Goal: Transaction & Acquisition: Purchase product/service

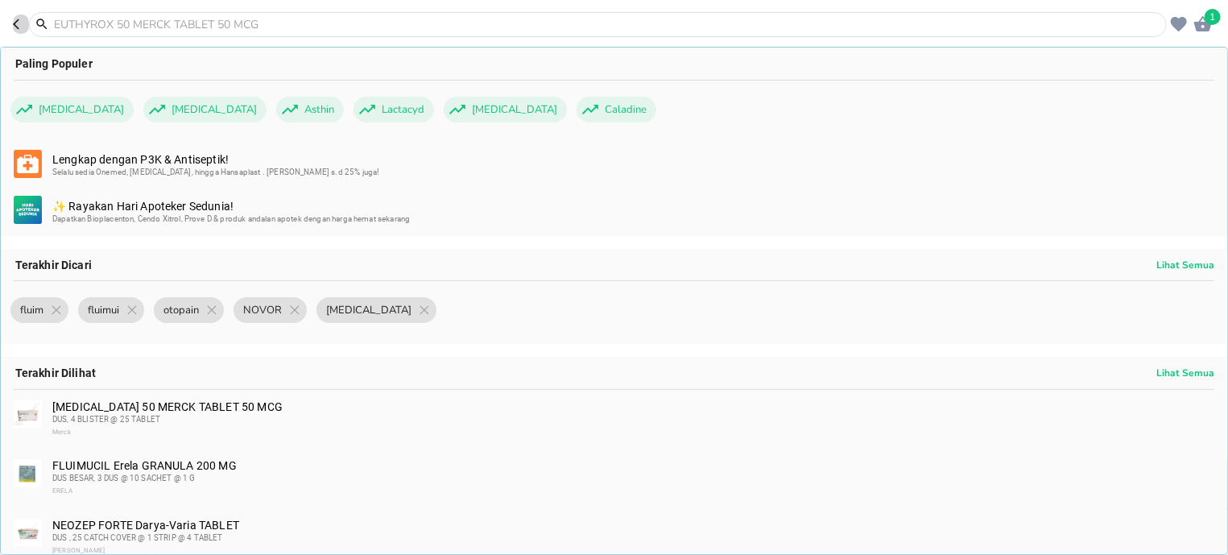
click at [14, 21] on icon "button" at bounding box center [19, 24] width 13 height 13
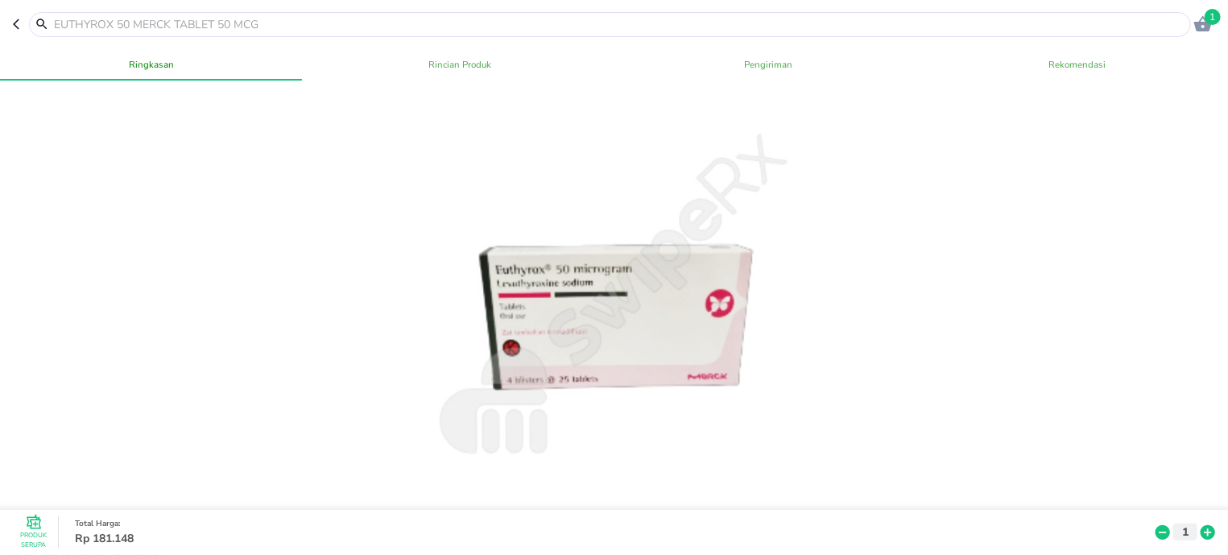
click at [13, 25] on header "1" at bounding box center [614, 24] width 1228 height 48
click at [15, 20] on icon "button" at bounding box center [19, 24] width 13 height 13
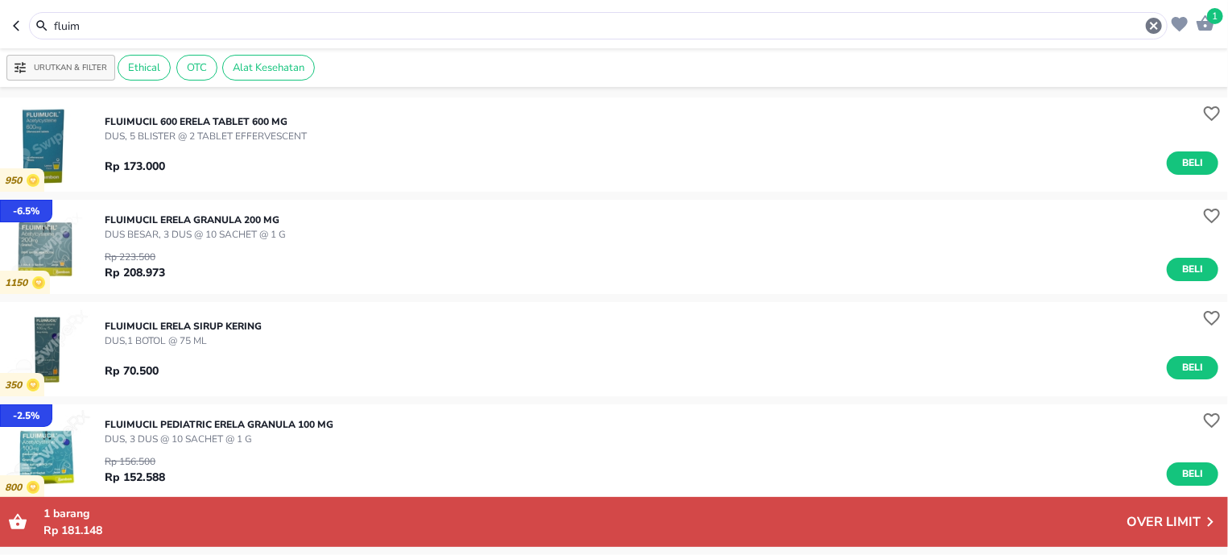
click at [15, 20] on icon "button" at bounding box center [19, 25] width 13 height 13
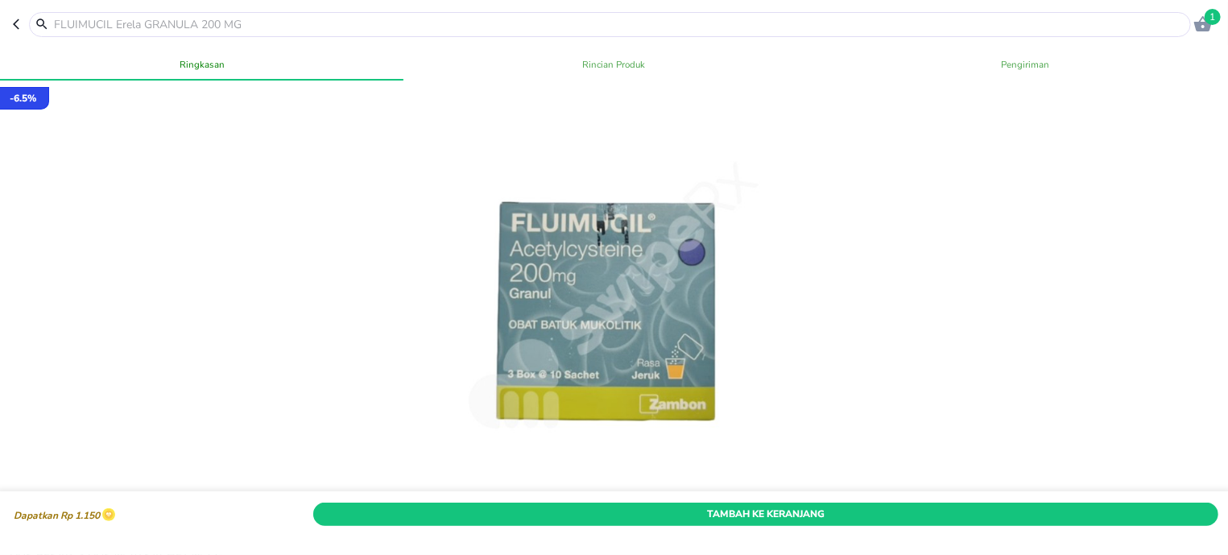
click at [15, 20] on icon "button" at bounding box center [19, 24] width 13 height 13
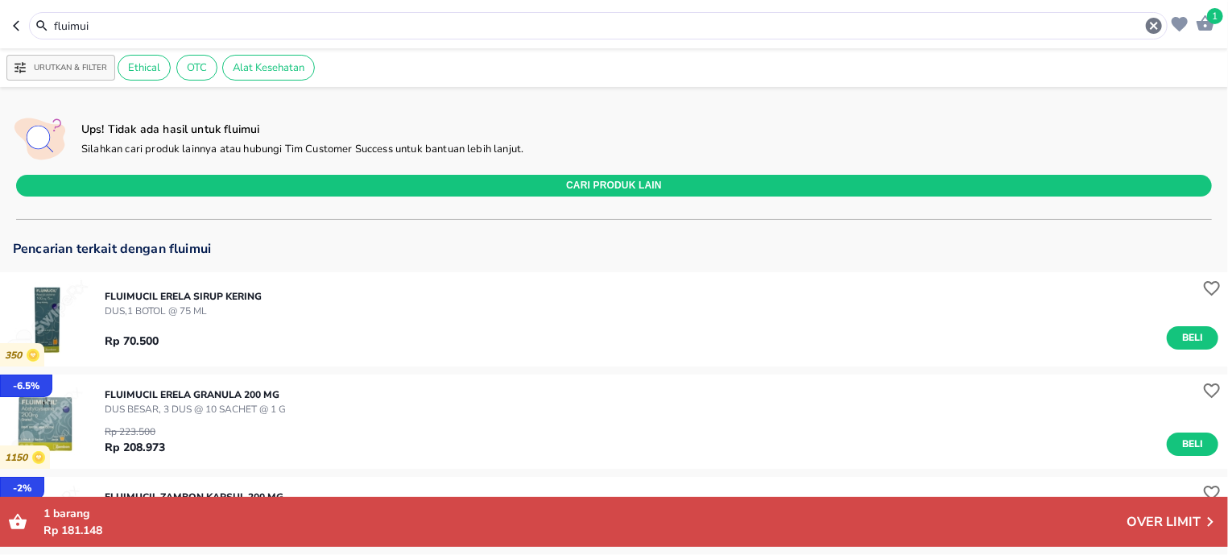
click at [15, 20] on icon "button" at bounding box center [19, 25] width 13 height 13
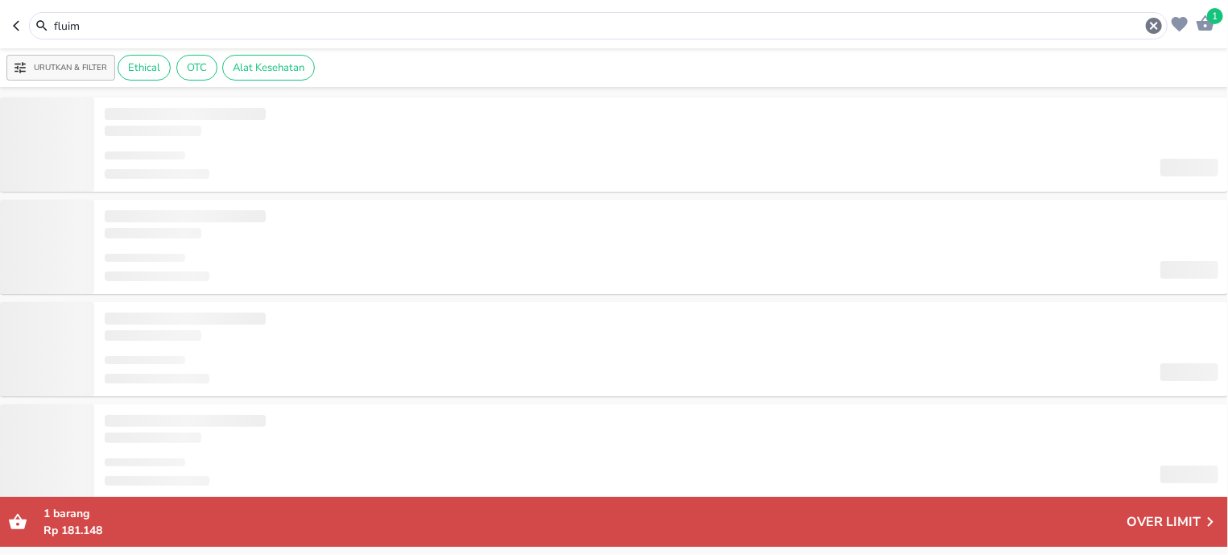
type input "fluim"
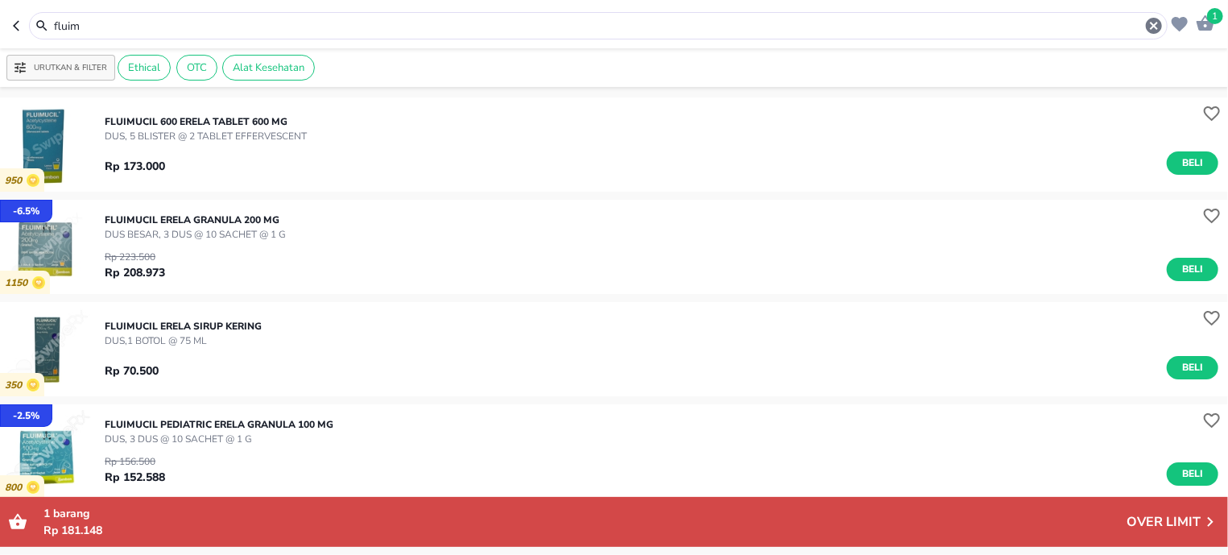
click at [15, 20] on icon "button" at bounding box center [19, 25] width 13 height 13
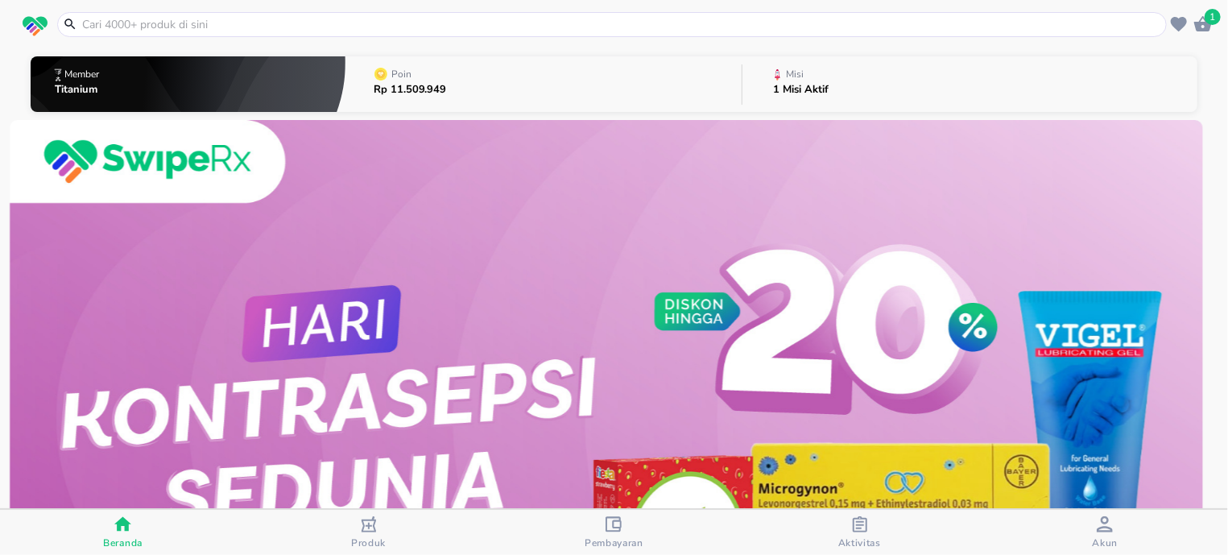
click at [609, 532] on div "button" at bounding box center [613, 526] width 16 height 20
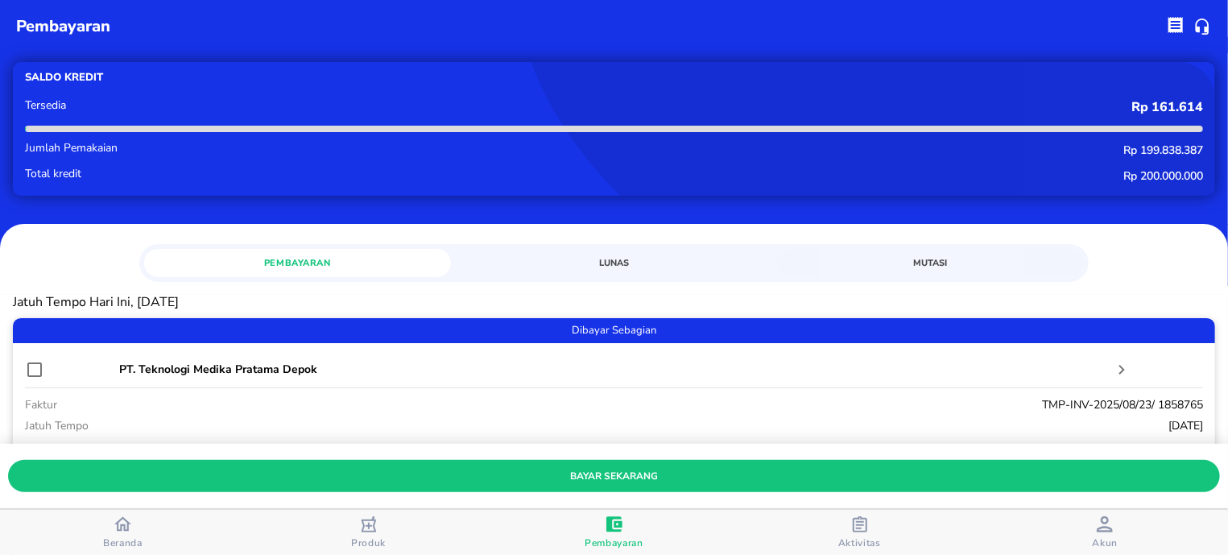
scroll to position [204, 0]
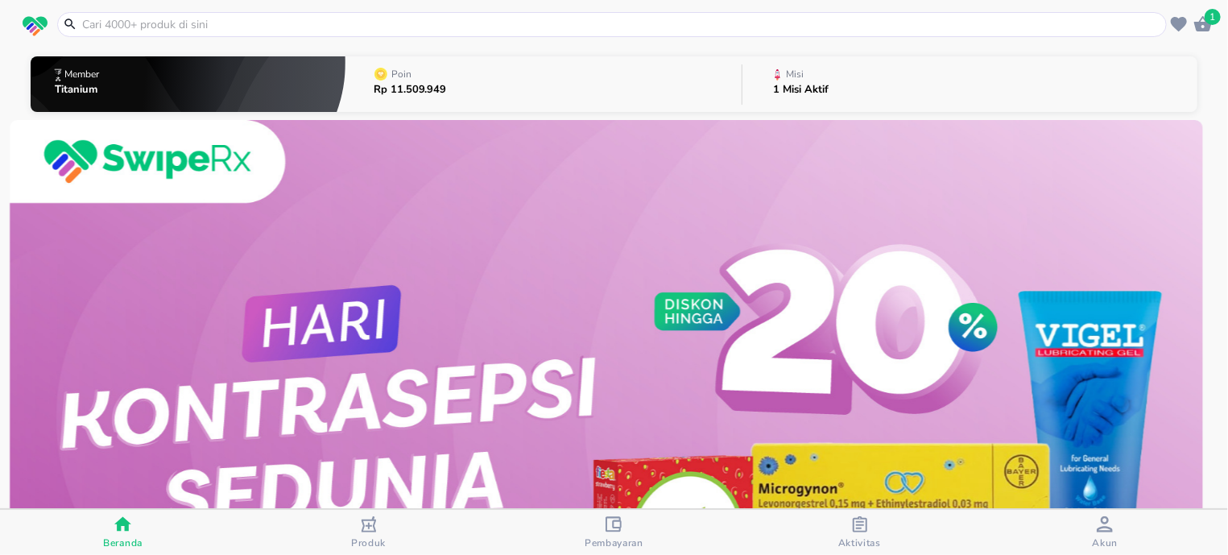
click at [603, 526] on div "Pembayaran" at bounding box center [613, 532] width 59 height 33
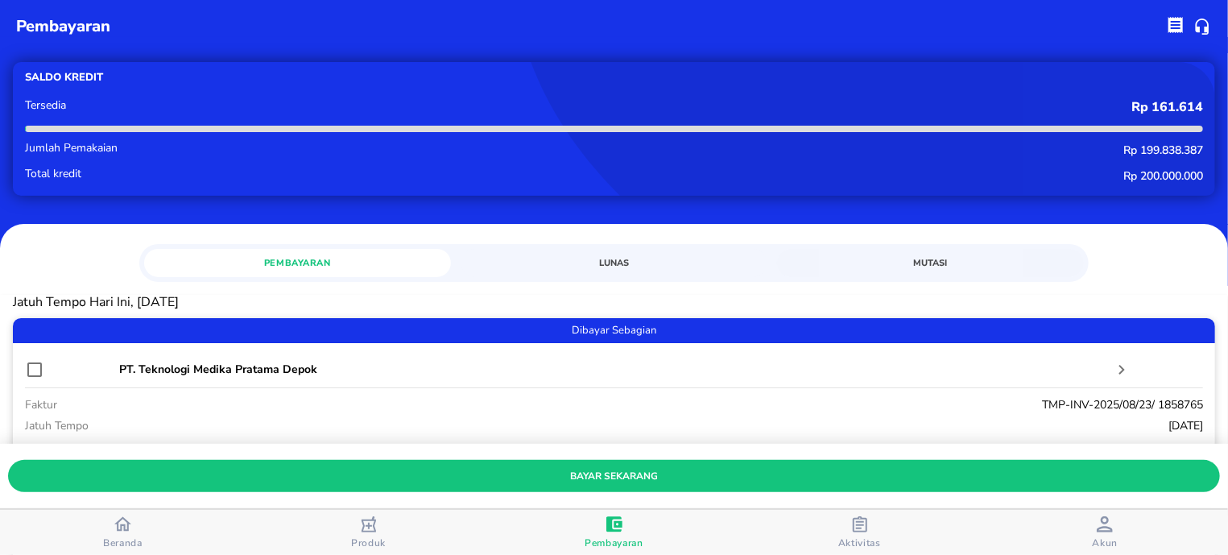
scroll to position [204, 0]
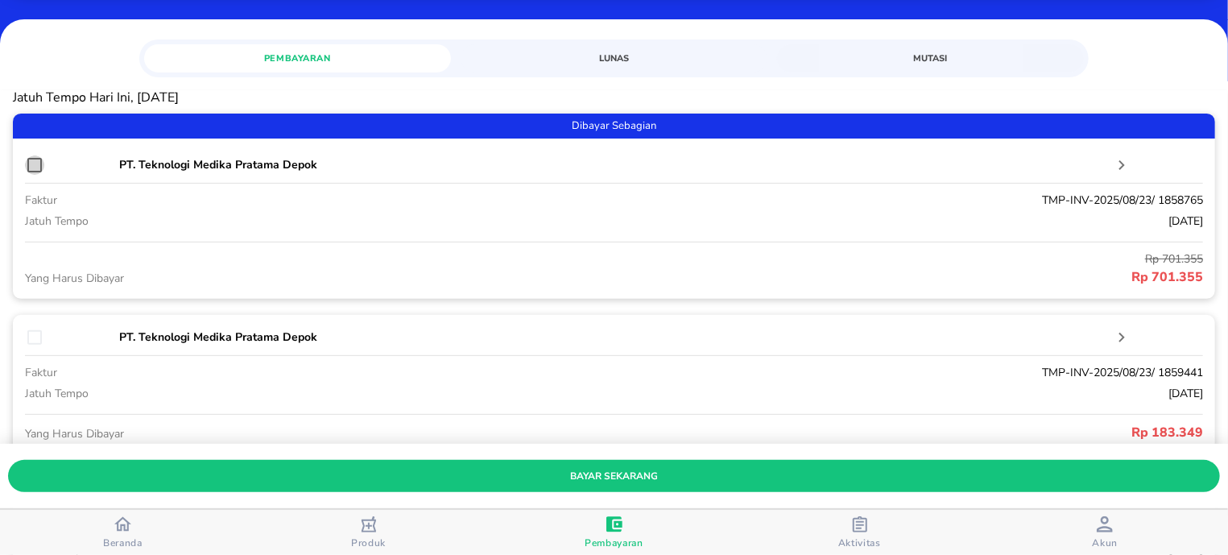
click at [30, 163] on input "checkbox" at bounding box center [34, 164] width 19 height 19
checkbox input "true"
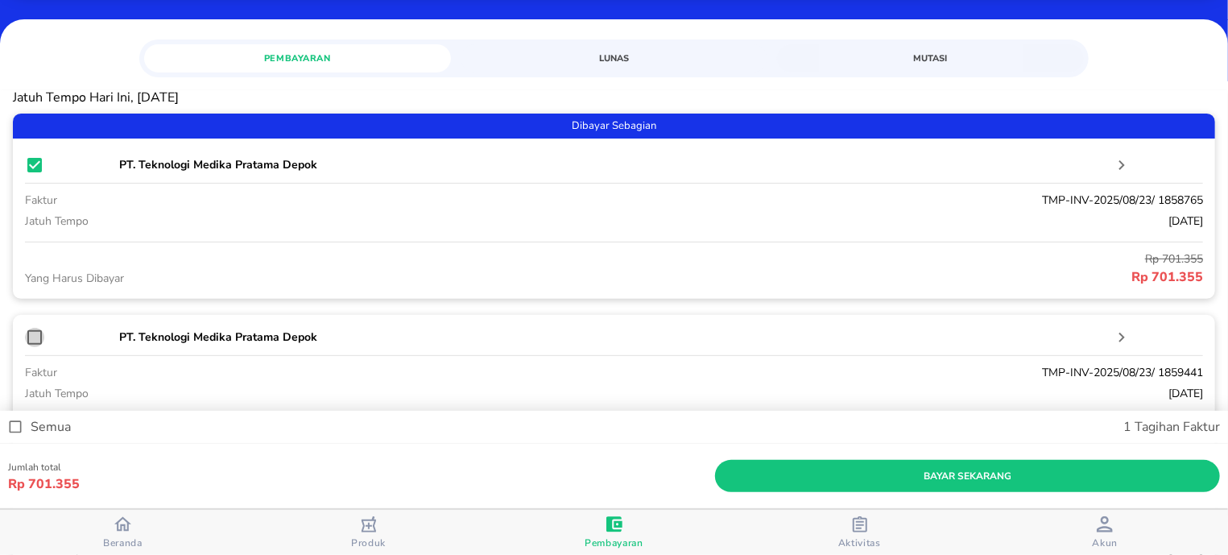
click at [28, 336] on input "checkbox" at bounding box center [34, 337] width 19 height 19
checkbox input "true"
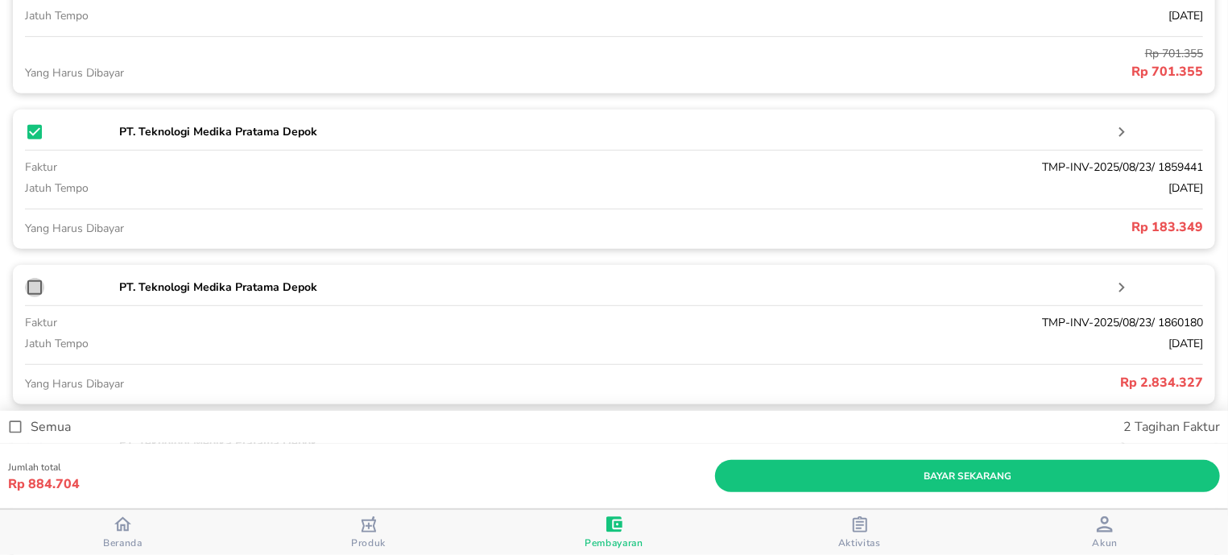
click at [30, 290] on input "checkbox" at bounding box center [34, 287] width 19 height 19
checkbox input "true"
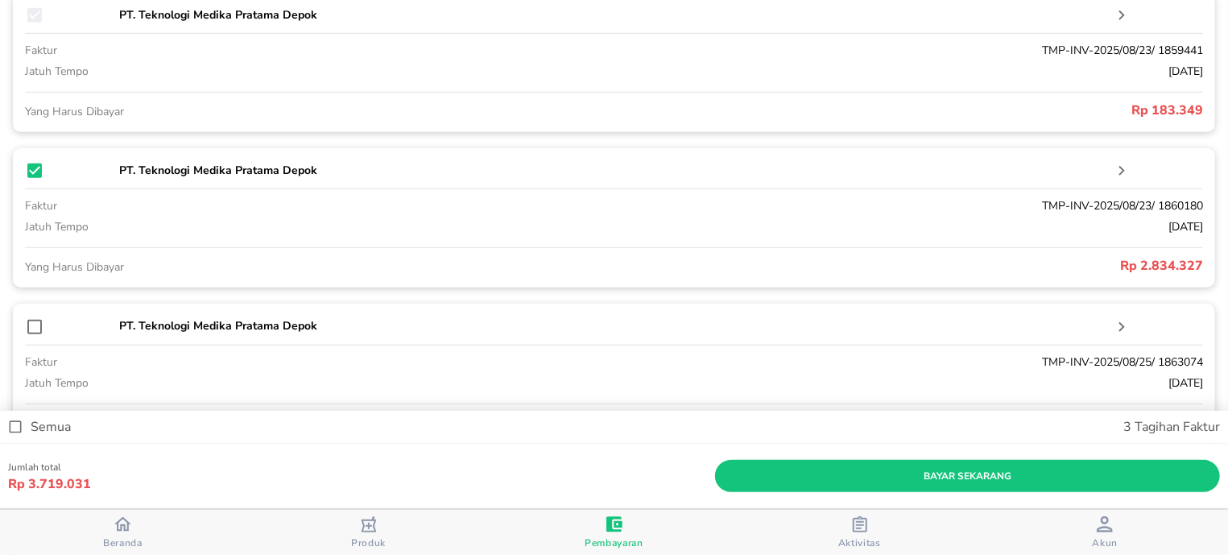
scroll to position [614, 0]
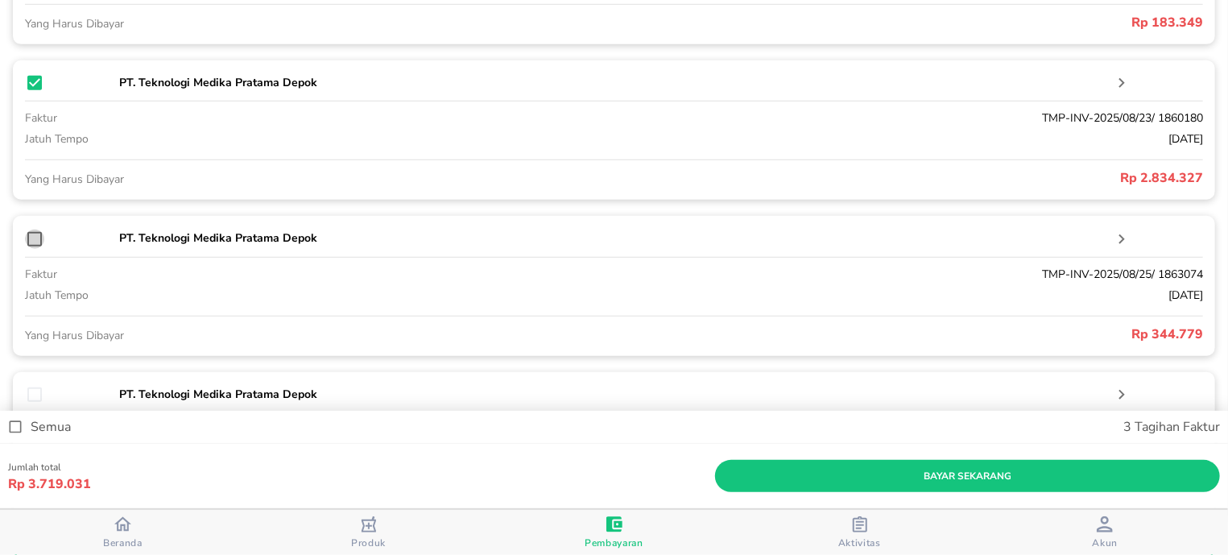
click at [36, 239] on input "checkbox" at bounding box center [34, 238] width 19 height 19
checkbox input "true"
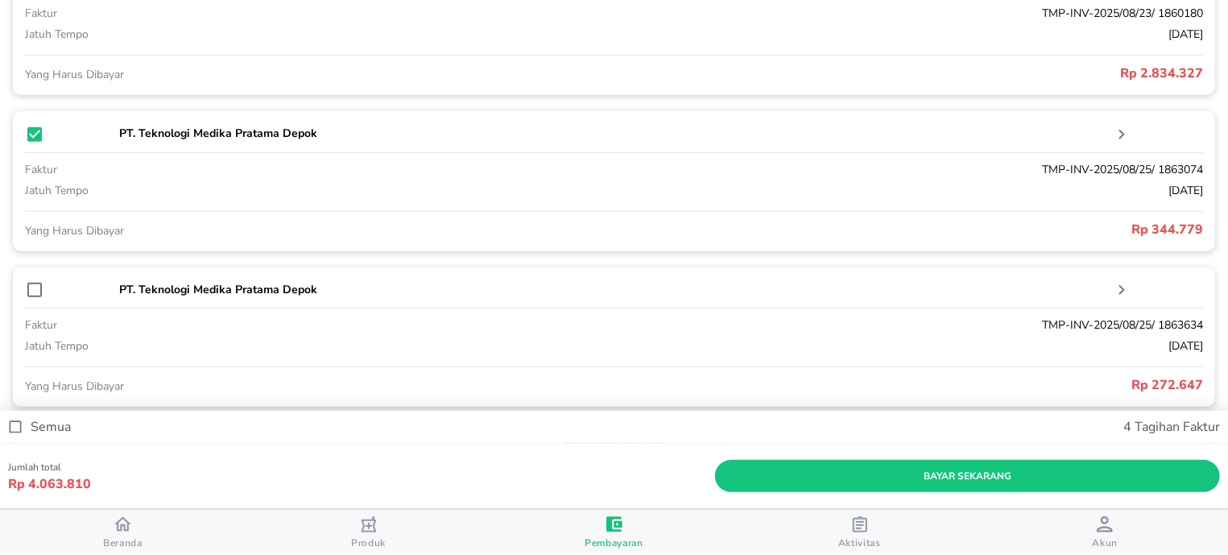
scroll to position [803, 0]
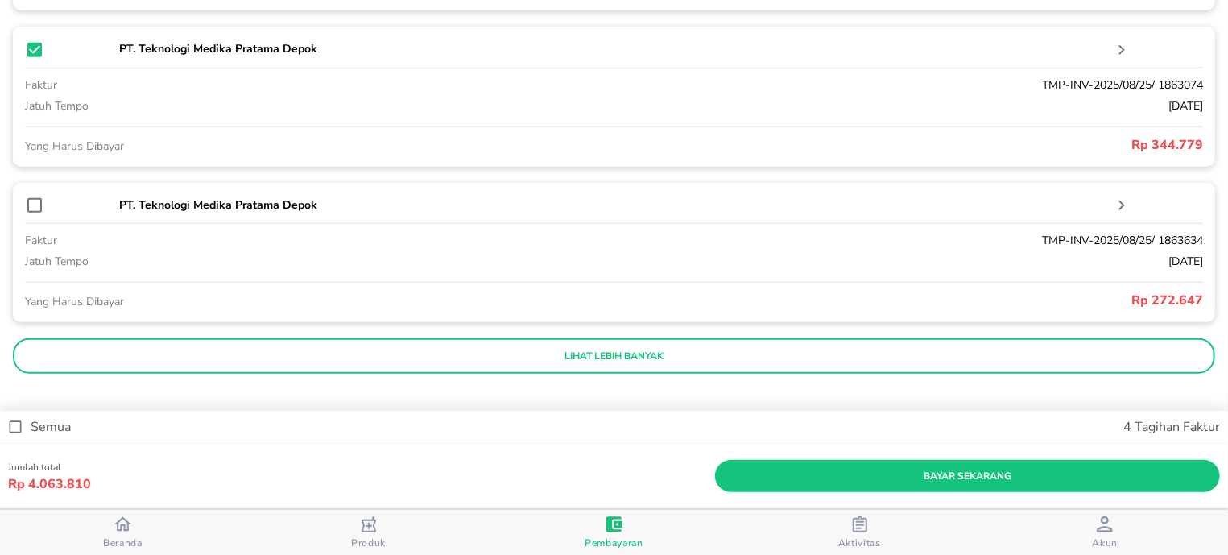
click at [34, 205] on input "checkbox" at bounding box center [34, 205] width 19 height 19
checkbox input "true"
click at [116, 349] on p "lihat lebih banyak" at bounding box center [613, 355] width 1179 height 13
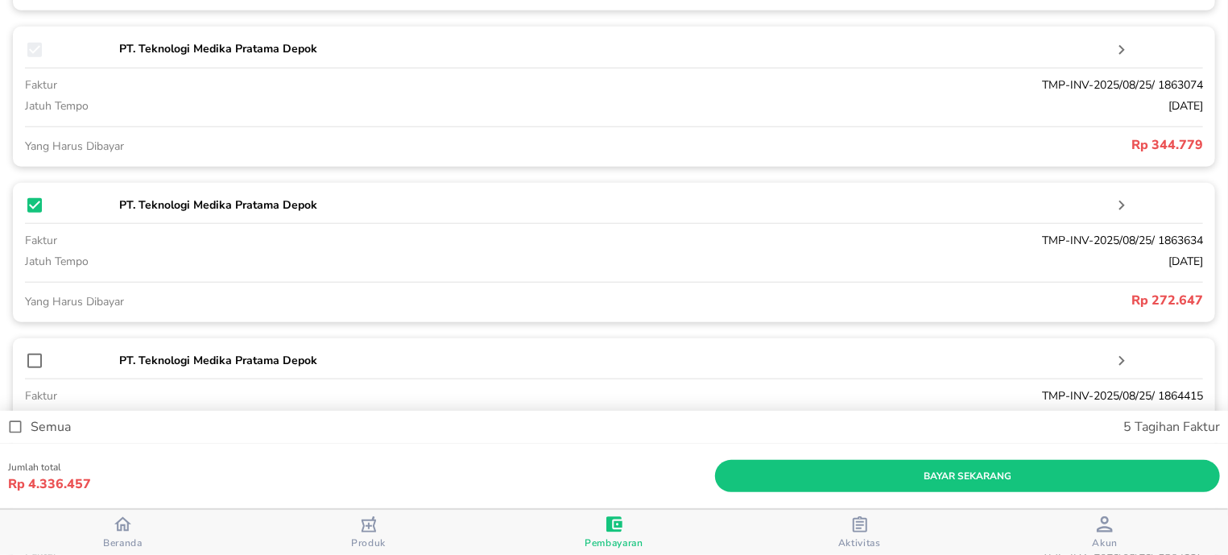
click at [30, 357] on input "checkbox" at bounding box center [34, 360] width 19 height 19
checkbox input "true"
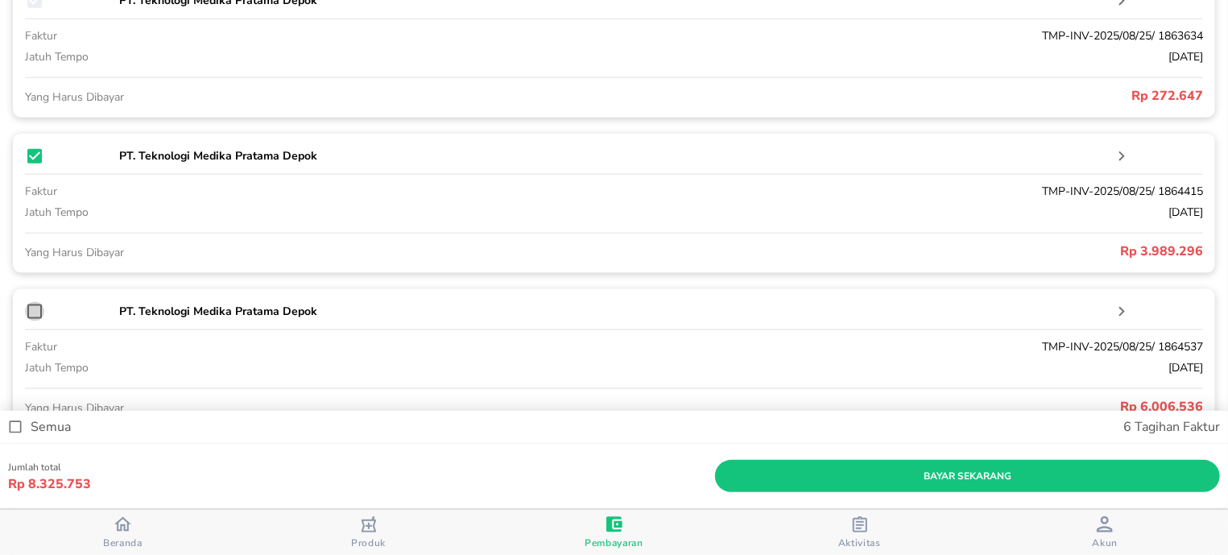
click at [31, 308] on input "checkbox" at bounding box center [34, 311] width 19 height 19
checkbox input "true"
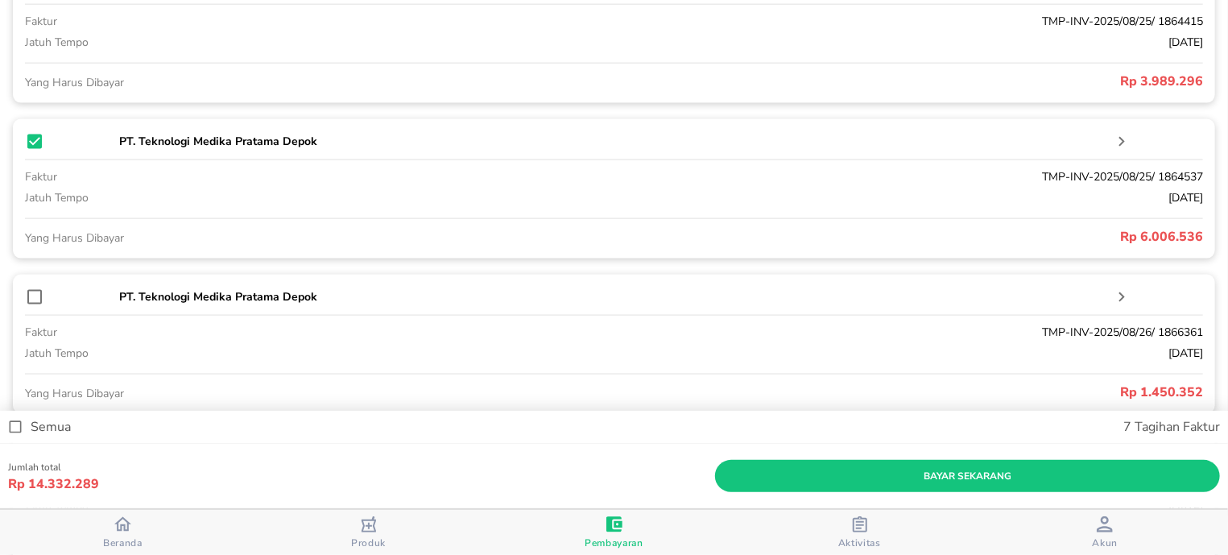
scroll to position [1213, 0]
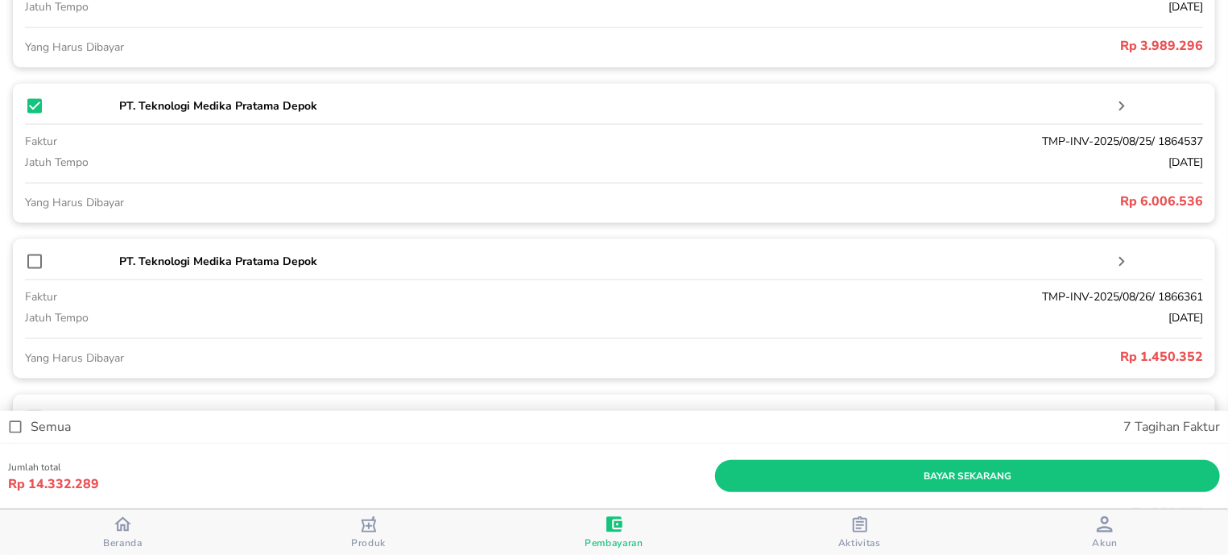
click at [38, 262] on input "checkbox" at bounding box center [34, 261] width 19 height 19
checkbox input "true"
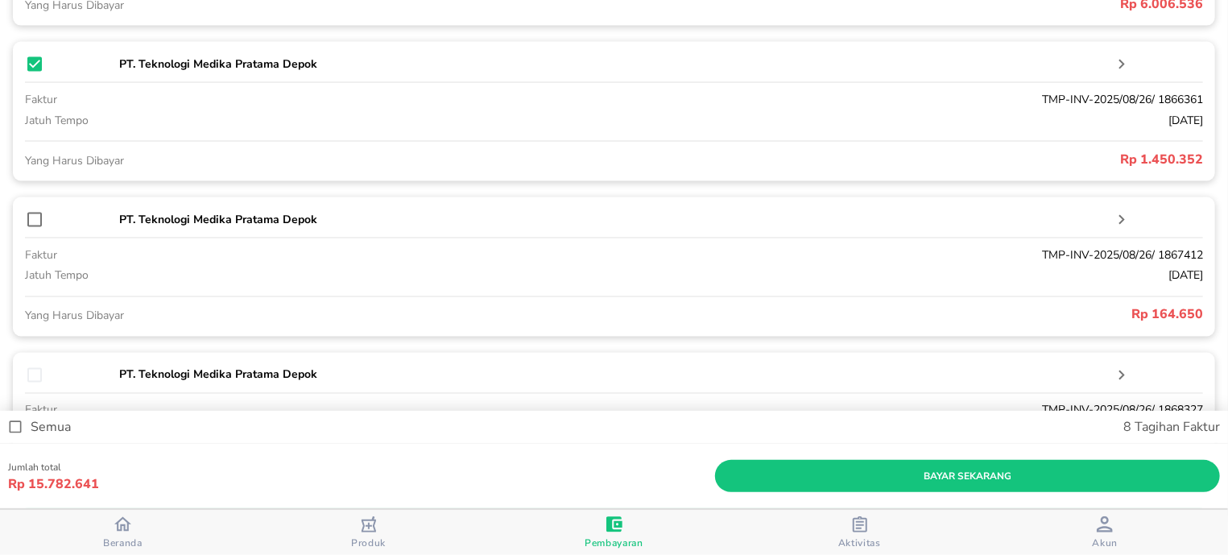
scroll to position [1418, 0]
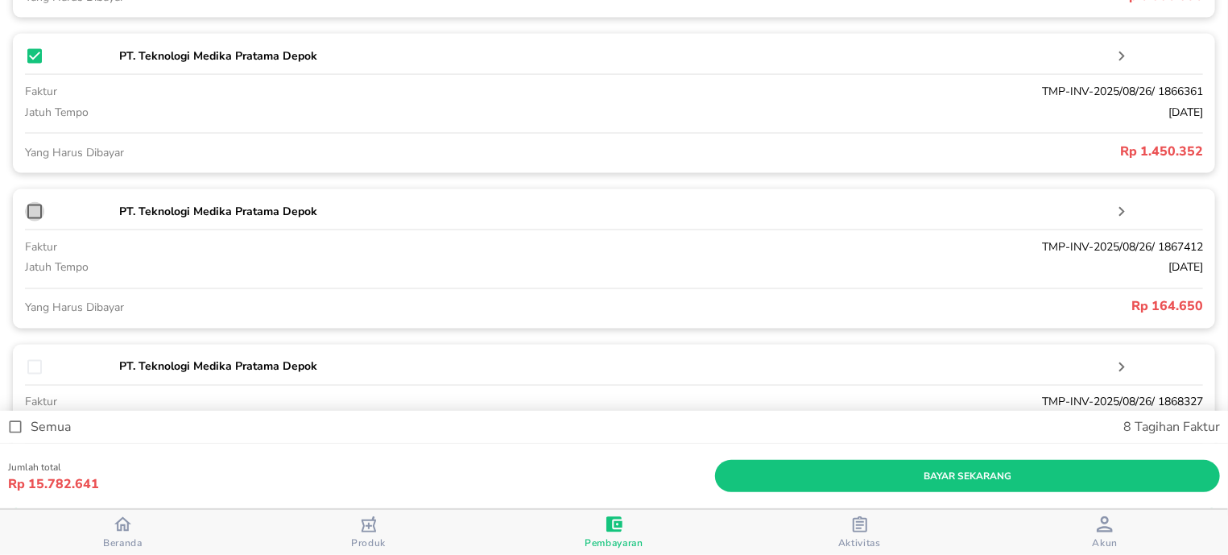
click at [35, 214] on input "checkbox" at bounding box center [34, 211] width 19 height 19
checkbox input "true"
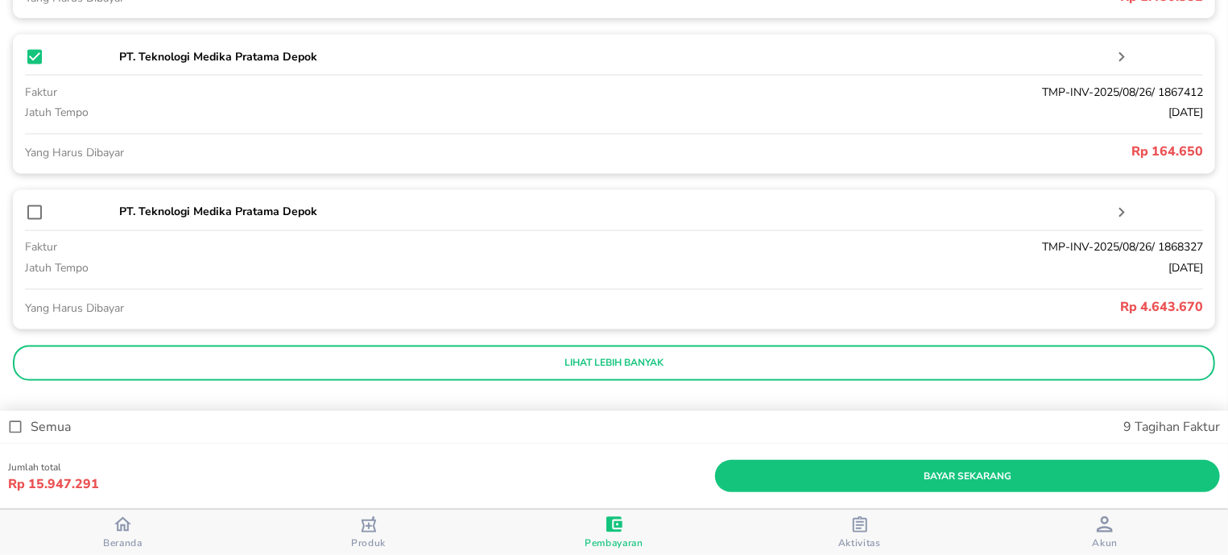
scroll to position [1581, 0]
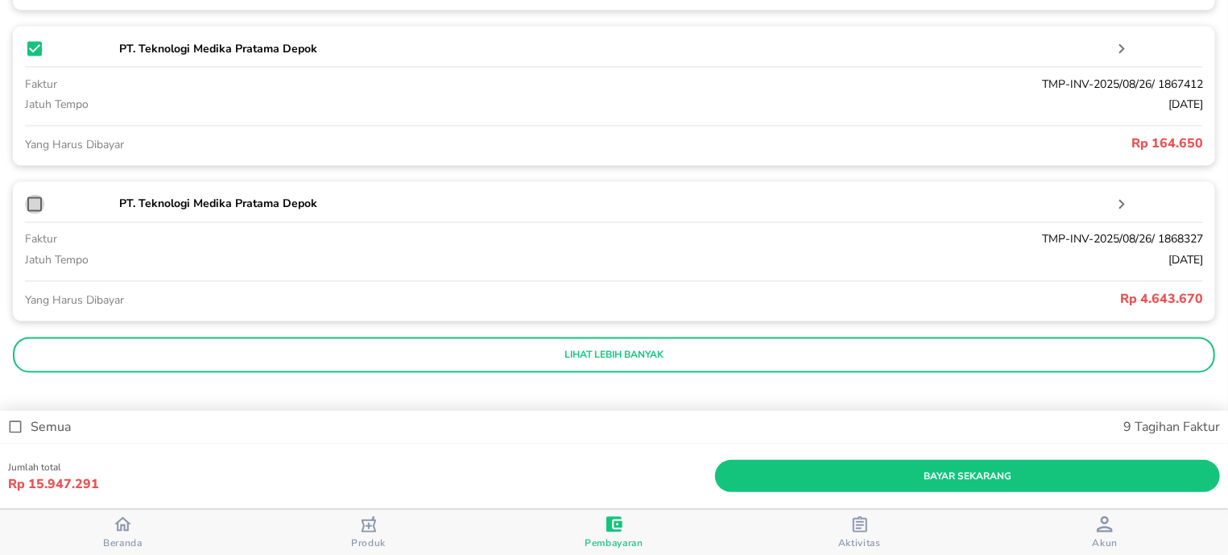
click at [35, 202] on input "checkbox" at bounding box center [34, 204] width 19 height 19
checkbox input "true"
click at [118, 348] on button "lihat lebih banyak" at bounding box center [614, 354] width 1202 height 35
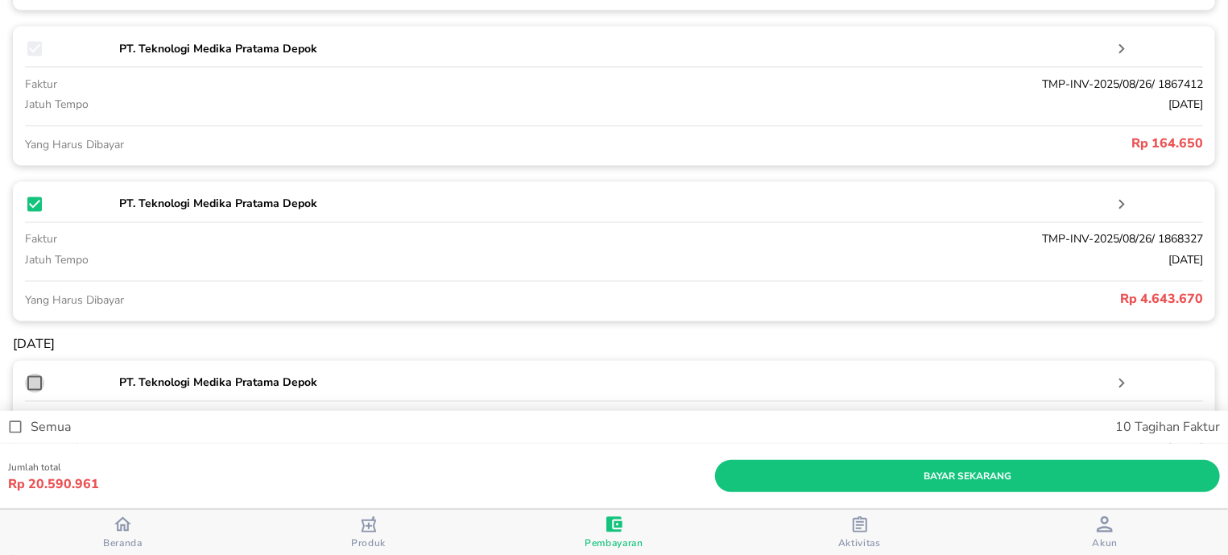
click at [36, 379] on input "checkbox" at bounding box center [34, 382] width 19 height 19
checkbox input "true"
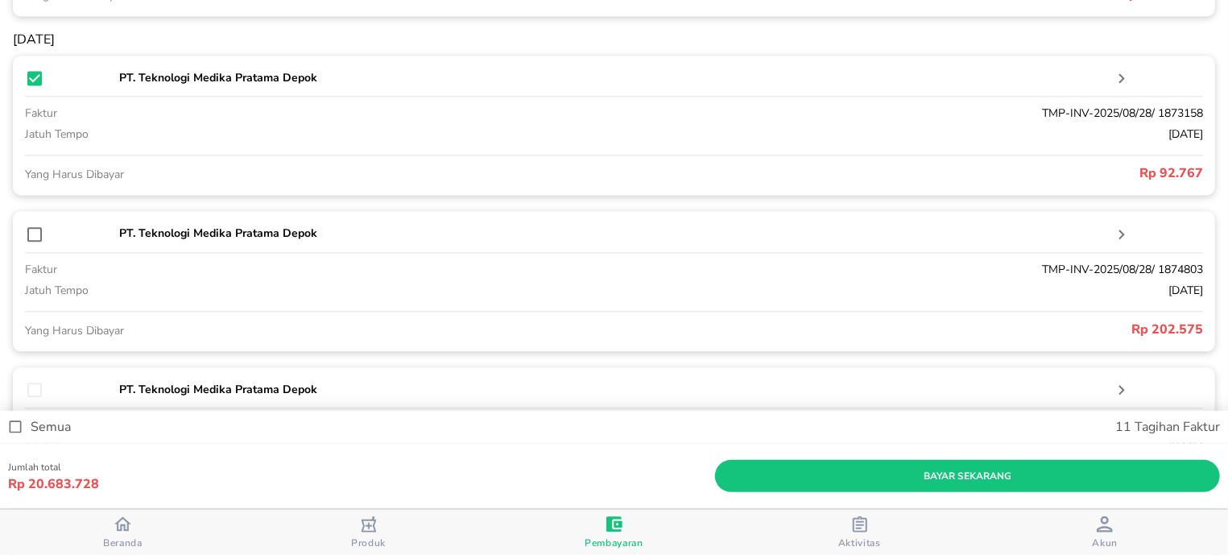
scroll to position [1888, 0]
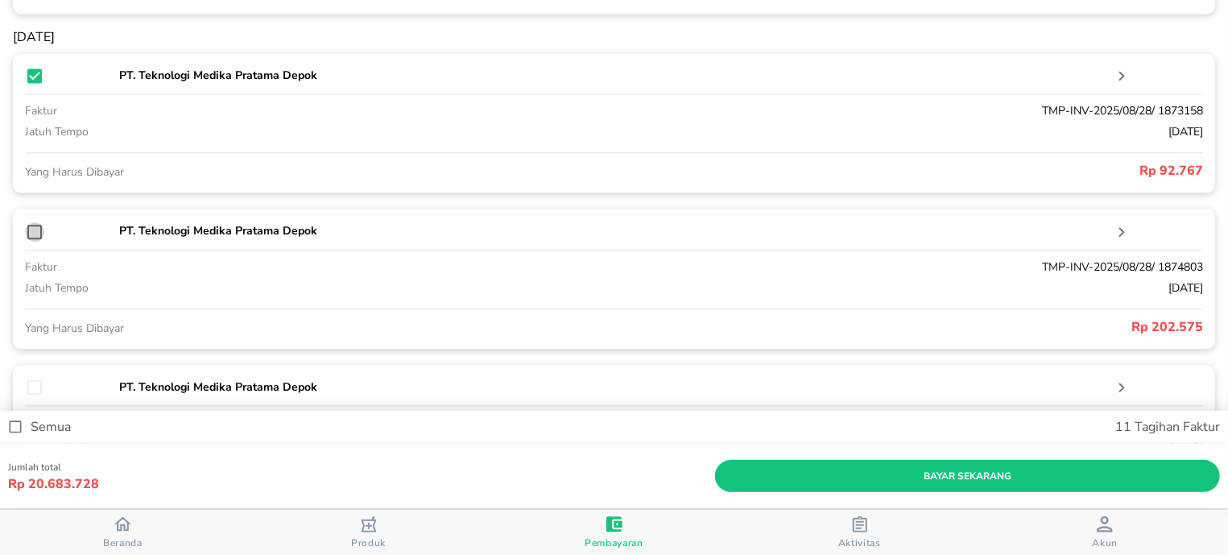
click at [33, 226] on input "checkbox" at bounding box center [34, 231] width 19 height 19
checkbox input "true"
click at [35, 390] on input "checkbox" at bounding box center [34, 387] width 19 height 19
checkbox input "true"
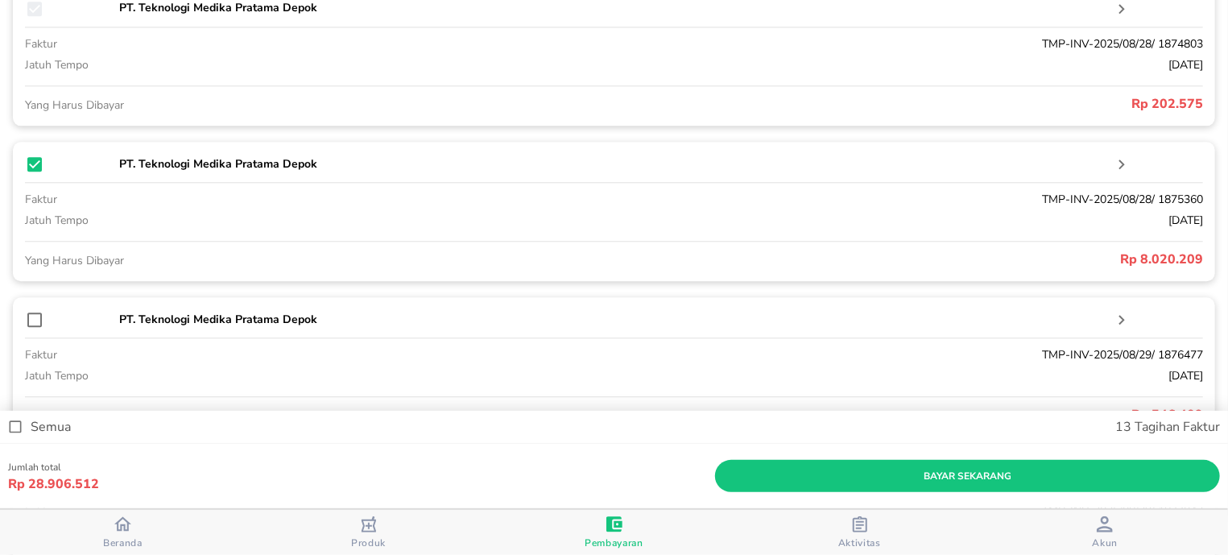
scroll to position [2196, 0]
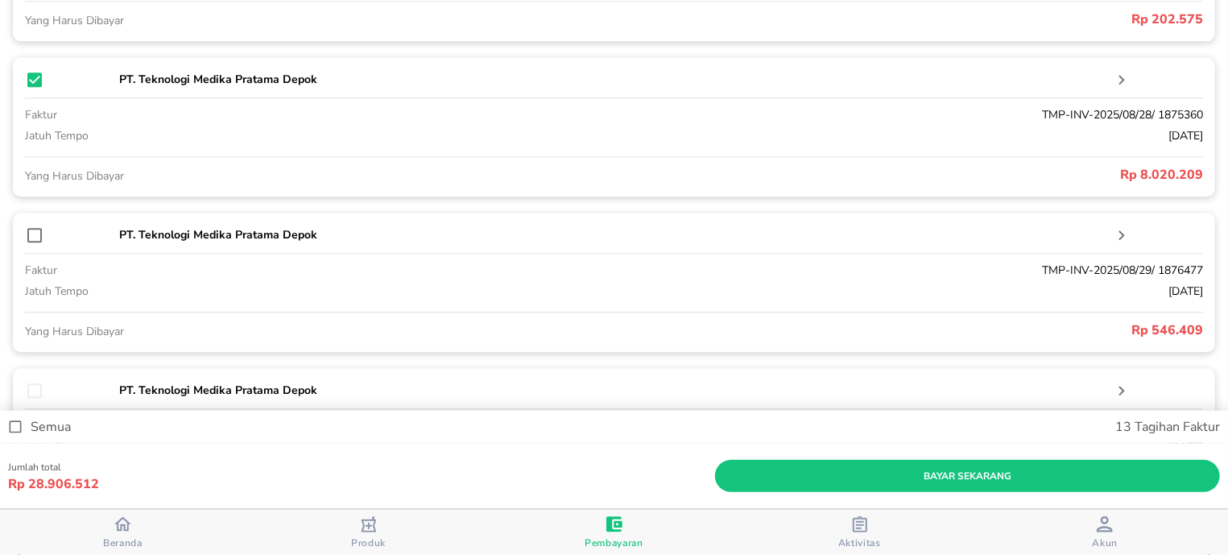
click at [33, 233] on input "checkbox" at bounding box center [34, 234] width 19 height 19
checkbox input "true"
click at [534, 484] on p "Rp 29.452.921" at bounding box center [361, 483] width 707 height 19
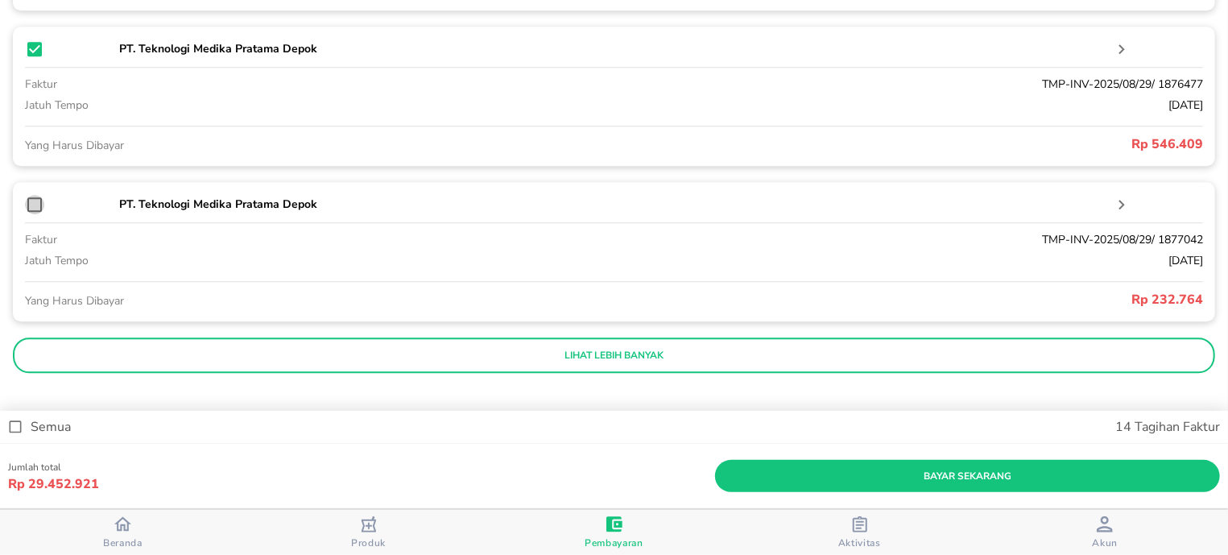
click at [36, 207] on input "checkbox" at bounding box center [34, 204] width 19 height 19
checkbox input "true"
click at [427, 359] on p "lihat lebih banyak" at bounding box center [613, 355] width 1179 height 13
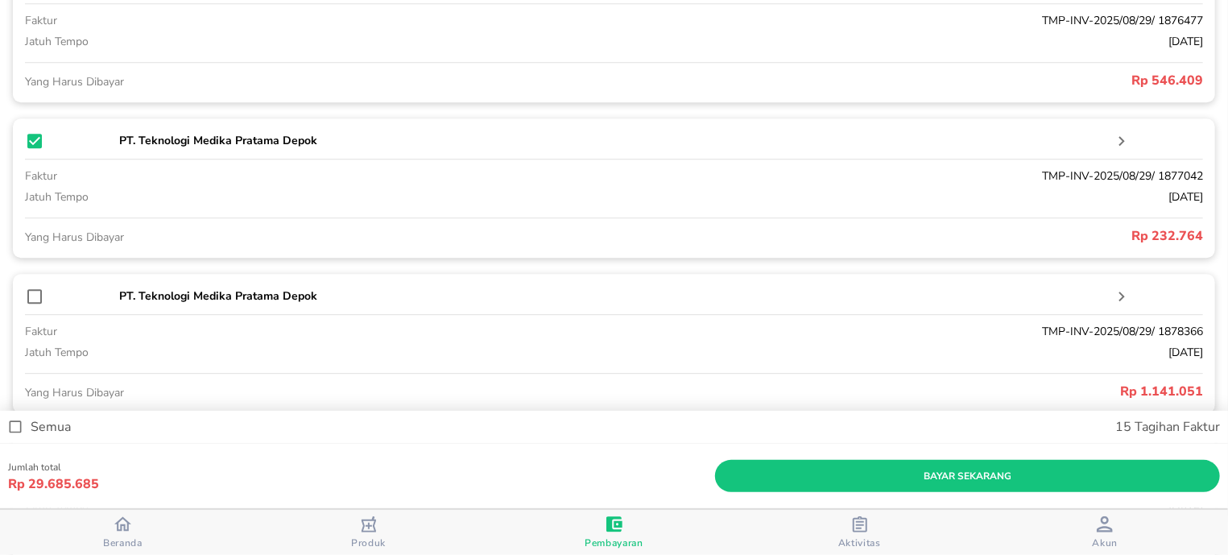
scroll to position [2484, 0]
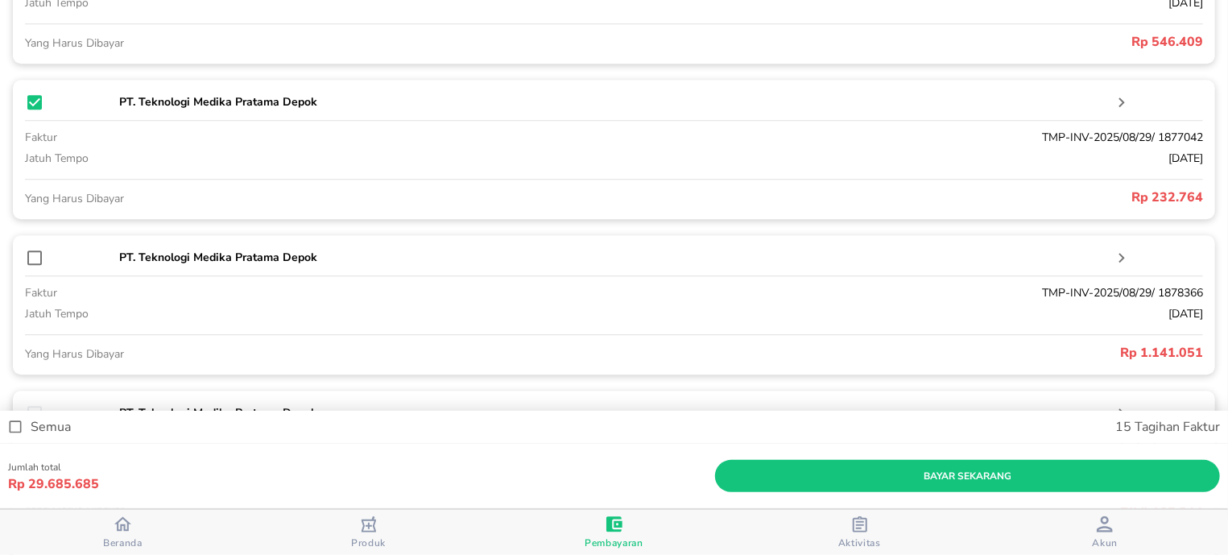
click at [25, 254] on input "checkbox" at bounding box center [34, 257] width 19 height 19
checkbox input "true"
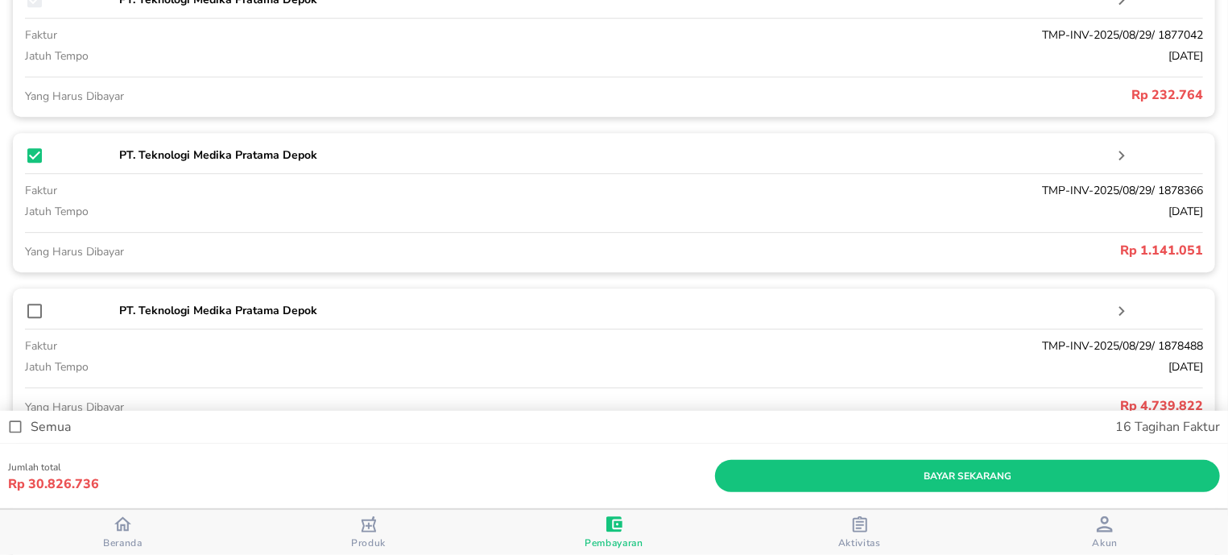
scroll to position [2689, 0]
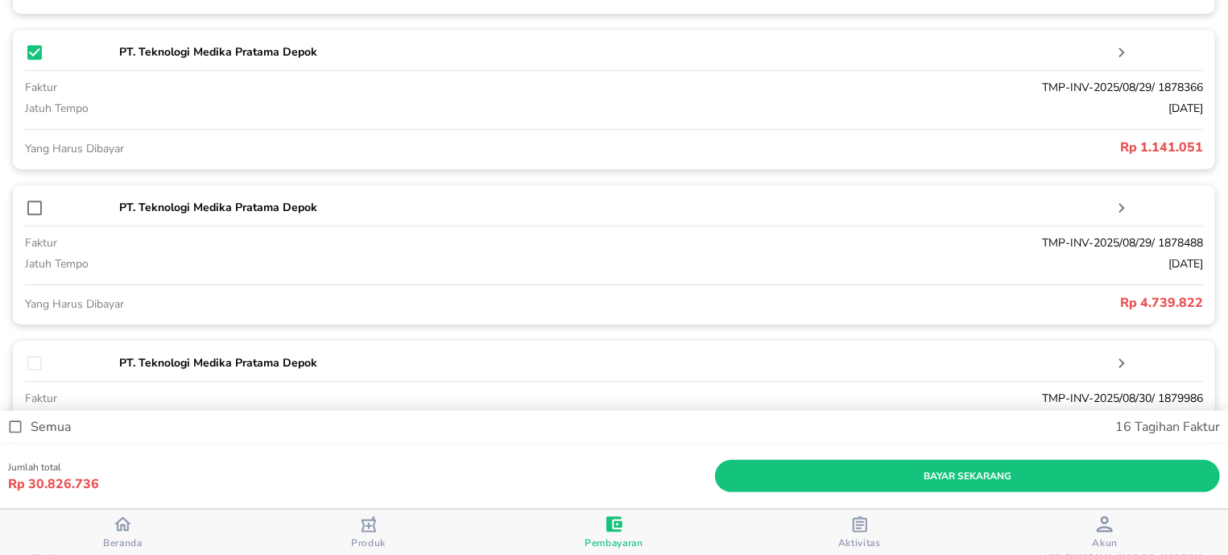
click at [30, 206] on input "checkbox" at bounding box center [34, 207] width 19 height 19
checkbox input "true"
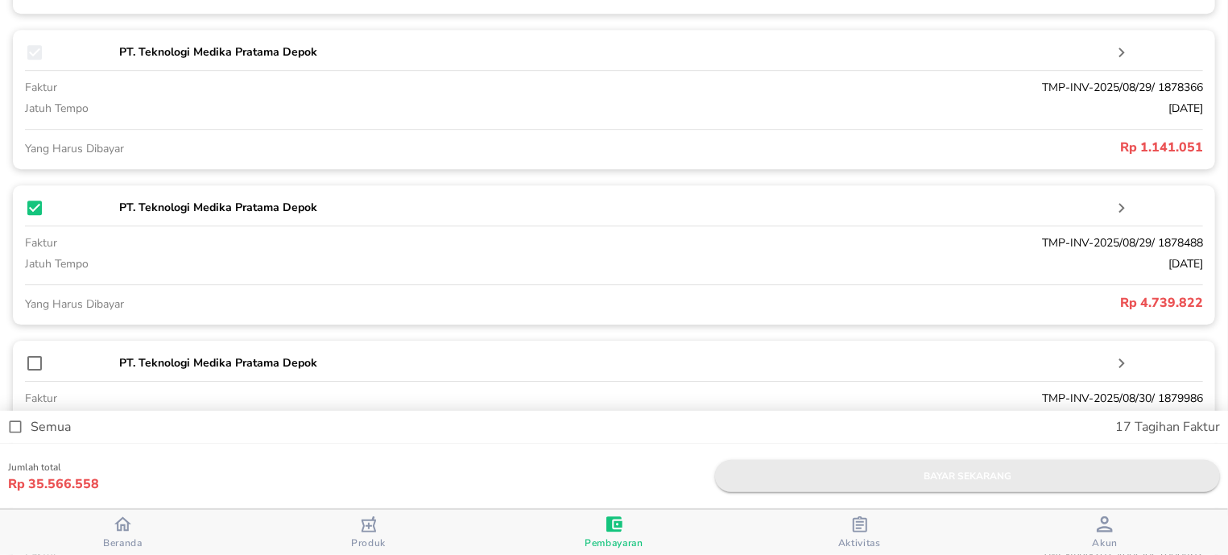
click at [835, 477] on span "bayar sekarang" at bounding box center [967, 476] width 479 height 17
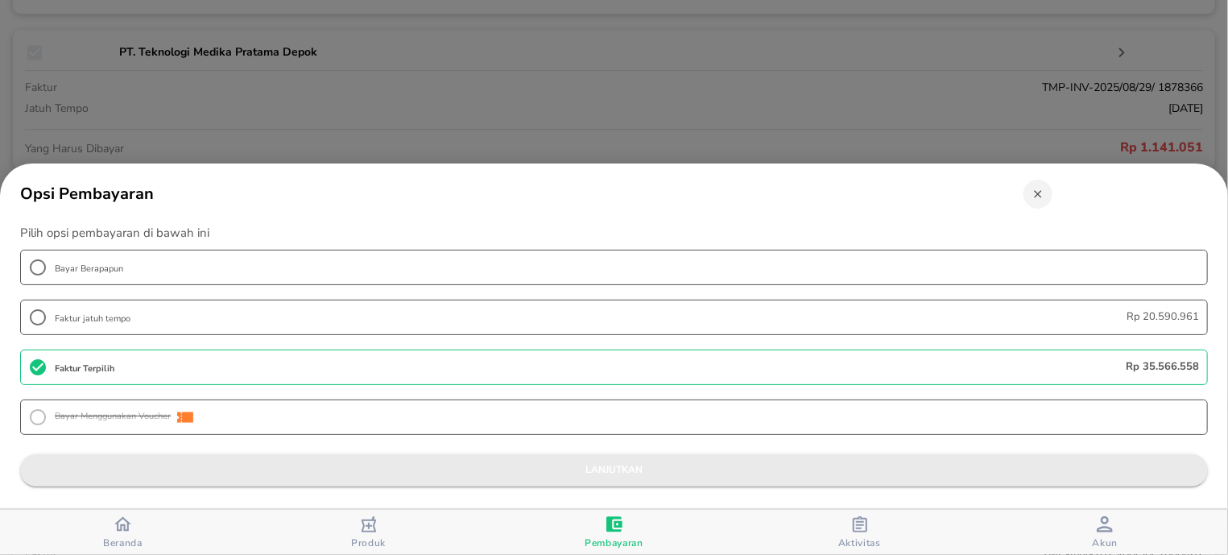
click at [629, 477] on span "lanjutkan" at bounding box center [614, 469] width 1162 height 17
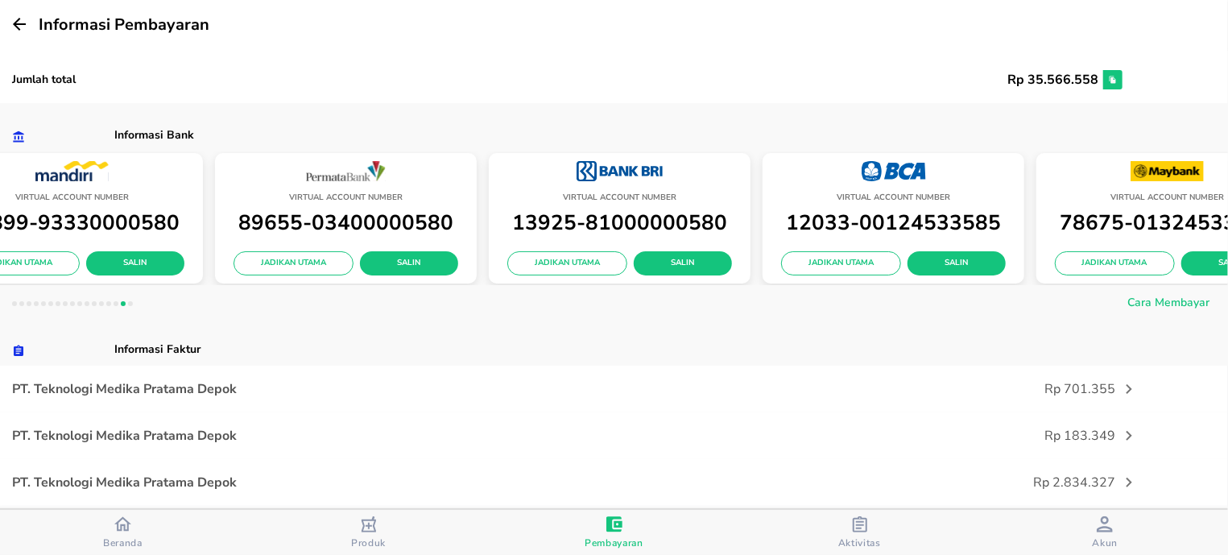
scroll to position [0, 657]
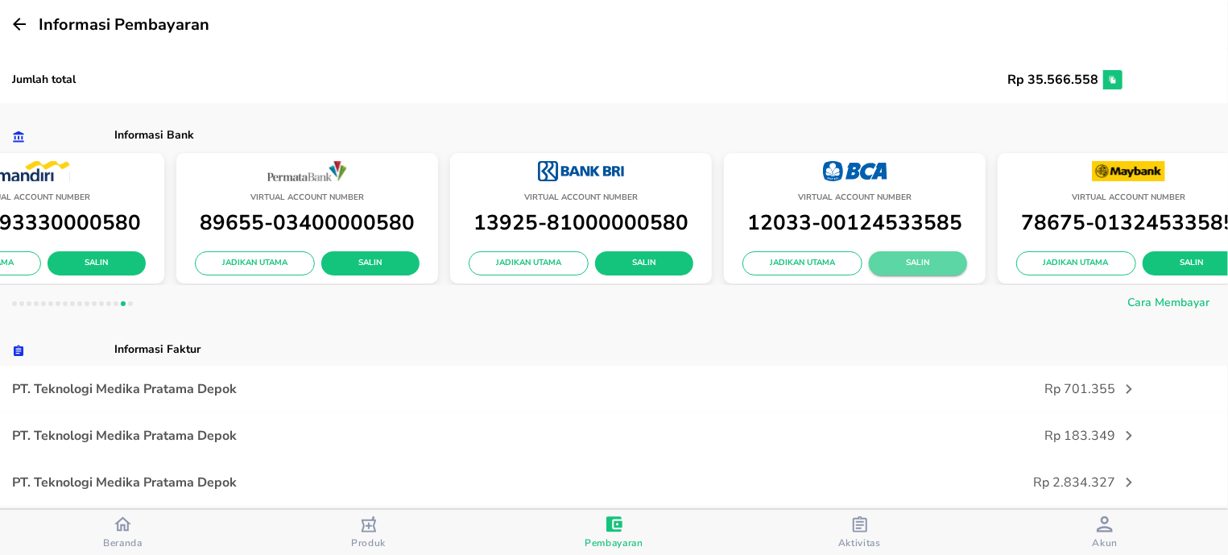
click at [938, 263] on span "Salin" at bounding box center [917, 263] width 72 height 14
click at [1108, 84] on icon "button" at bounding box center [1112, 79] width 8 height 19
